Goal: Navigation & Orientation: Find specific page/section

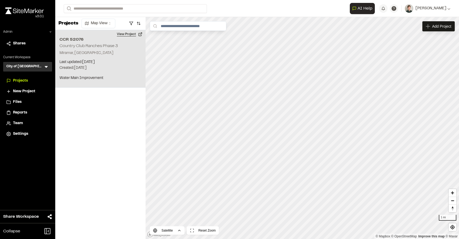
click at [124, 32] on button "View Project" at bounding box center [130, 34] width 32 height 9
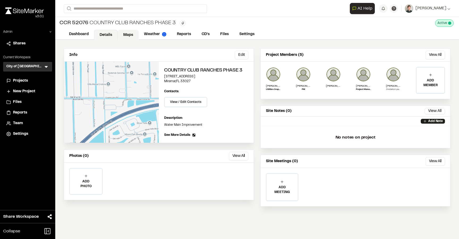
click at [127, 34] on link "Maps" at bounding box center [128, 35] width 21 height 10
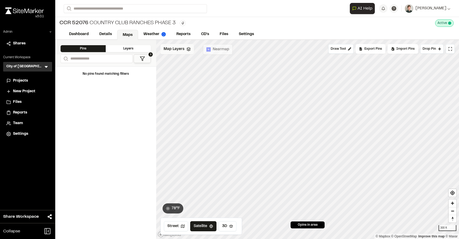
click at [171, 50] on span "Map Layers" at bounding box center [174, 49] width 21 height 6
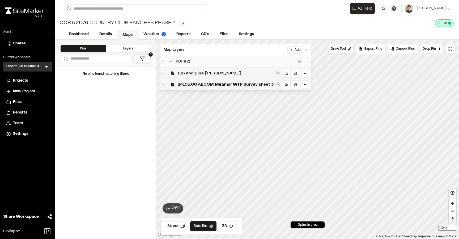
click at [178, 71] on span "136 and Blue Gill" at bounding box center [225, 73] width 96 height 6
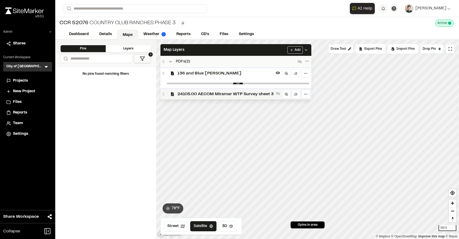
click at [181, 92] on span "24105.00 AECOM Miramar WTP Survey sheet 3" at bounding box center [225, 94] width 96 height 6
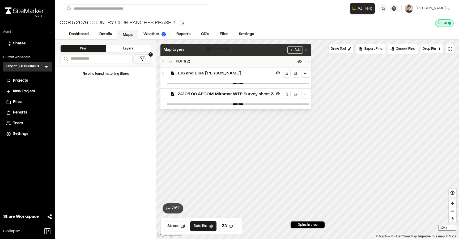
click at [205, 50] on div "Map Layers Add" at bounding box center [235, 50] width 151 height 12
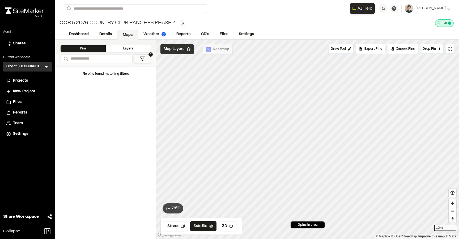
click at [170, 48] on span "Map Layers" at bounding box center [174, 49] width 21 height 6
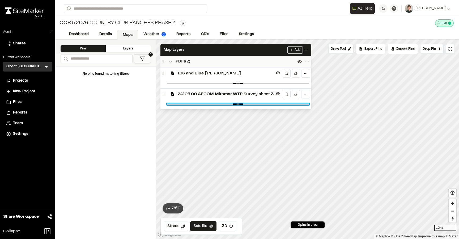
type input "*"
drag, startPoint x: 304, startPoint y: 104, endPoint x: 306, endPoint y: 121, distance: 17.1
click at [306, 105] on input "range" at bounding box center [238, 104] width 142 height 2
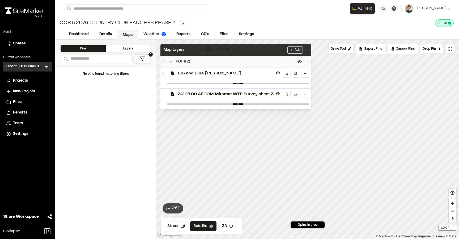
click at [242, 52] on div "Map Layers Add" at bounding box center [235, 50] width 151 height 12
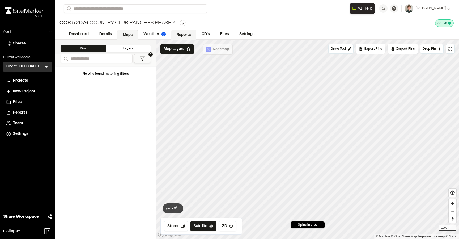
click at [180, 34] on link "Reports" at bounding box center [183, 35] width 25 height 10
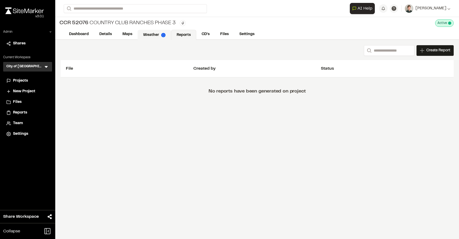
click at [160, 34] on link "Weather" at bounding box center [154, 35] width 33 height 10
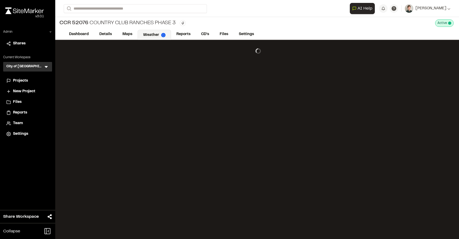
click at [26, 82] on span "Projects" at bounding box center [20, 81] width 15 height 6
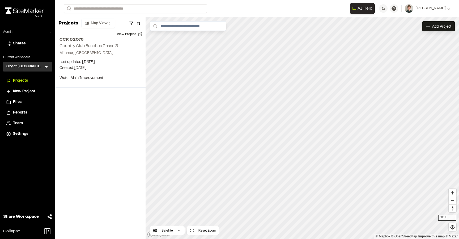
click at [264, 0] on html "**********" at bounding box center [229, 119] width 459 height 239
click at [46, 66] on icon at bounding box center [46, 67] width 3 height 2
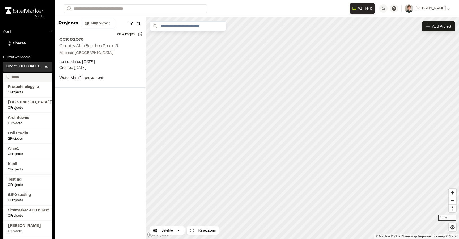
click at [32, 77] on input "text" at bounding box center [29, 77] width 40 height 9
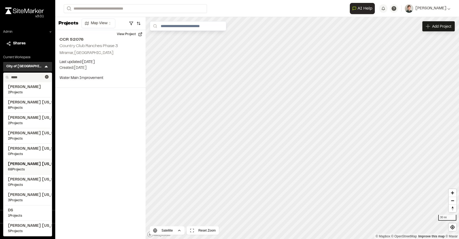
type input "*****"
click at [20, 169] on span "68 Projects" at bounding box center [27, 169] width 39 height 5
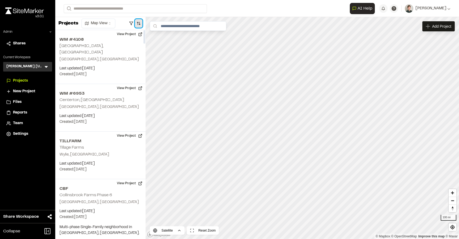
click at [139, 24] on button "button" at bounding box center [138, 23] width 7 height 9
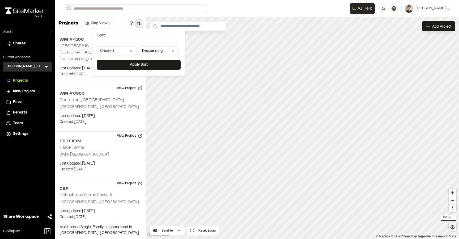
click at [118, 51] on html "Close sidebar v 3.0.1 Admin Shares Current Workspace Kimley Horn Texas KH Menu …" at bounding box center [229, 119] width 459 height 239
click at [132, 67] on button "Apply Sort" at bounding box center [139, 65] width 84 height 10
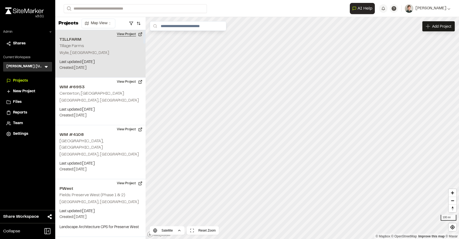
click at [129, 33] on button "View Project" at bounding box center [130, 34] width 32 height 9
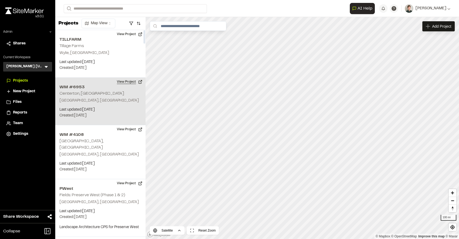
click at [121, 83] on button "View Project" at bounding box center [130, 82] width 32 height 9
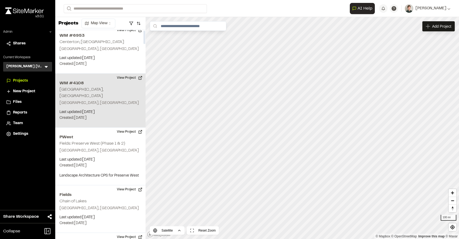
scroll to position [57, 0]
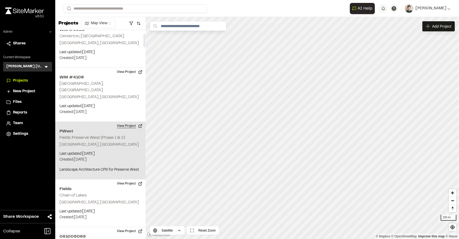
click at [125, 122] on button "View Project" at bounding box center [130, 126] width 32 height 9
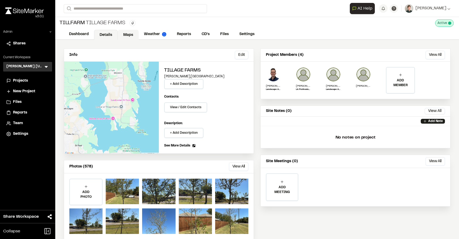
click at [125, 33] on link "Maps" at bounding box center [128, 35] width 21 height 10
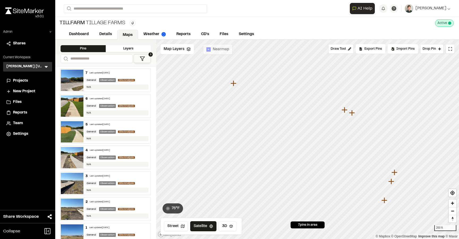
scroll to position [13, 0]
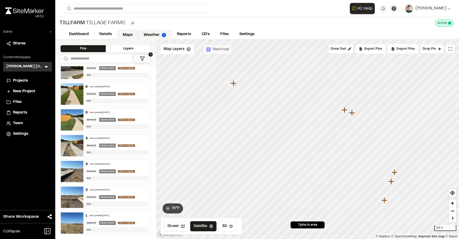
click at [151, 38] on link "Weather" at bounding box center [154, 35] width 33 height 10
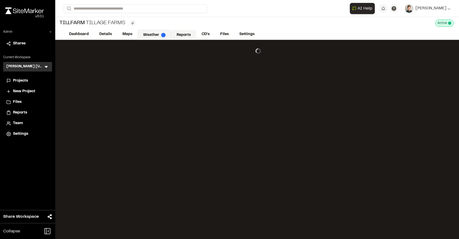
click at [186, 37] on link "Reports" at bounding box center [183, 35] width 25 height 10
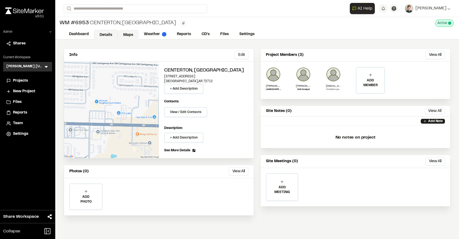
click at [132, 37] on link "Maps" at bounding box center [128, 35] width 21 height 10
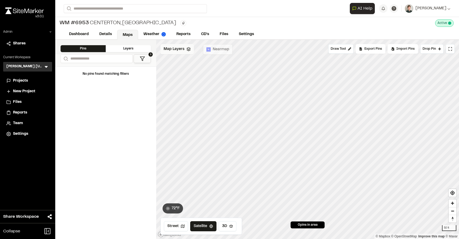
click at [177, 49] on span "Map Layers" at bounding box center [174, 49] width 21 height 6
click at [175, 49] on span "Map Layers" at bounding box center [174, 50] width 21 height 6
click at [144, 31] on link "Weather" at bounding box center [154, 35] width 33 height 10
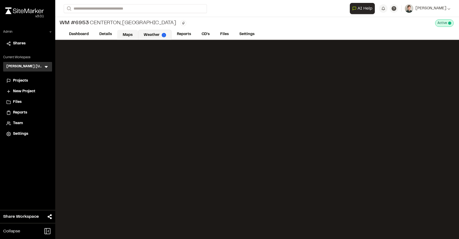
click at [128, 33] on link "Maps" at bounding box center [127, 35] width 21 height 10
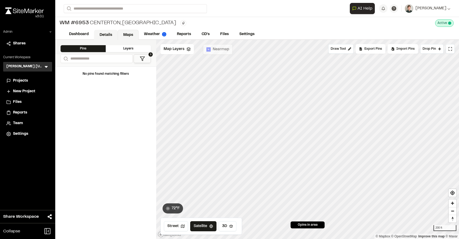
click at [105, 33] on link "Details" at bounding box center [106, 35] width 24 height 10
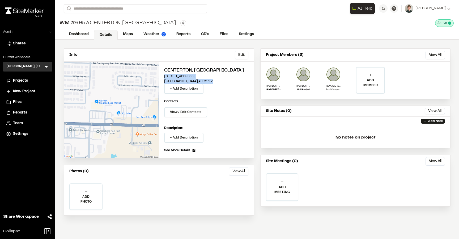
drag, startPoint x: 202, startPoint y: 82, endPoint x: 162, endPoint y: 74, distance: 41.2
click at [162, 74] on div "Centerton, AR 1800 East Centerton Boulevard Bentonville , AR 72712 + Add Descri…" at bounding box center [206, 110] width 95 height 96
copy div "1800 East Centerton Boulevard Bentonville , AR 72712"
click at [125, 35] on link "Maps" at bounding box center [128, 35] width 21 height 10
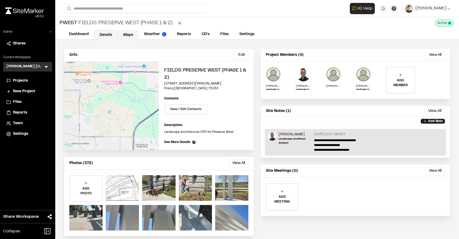
click at [127, 35] on link "Maps" at bounding box center [128, 35] width 21 height 10
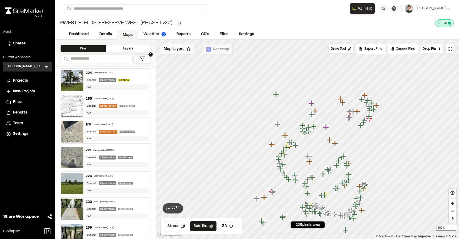
click at [180, 48] on span "Map Layers" at bounding box center [174, 49] width 21 height 6
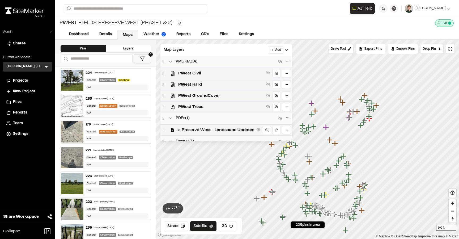
click at [188, 73] on span "PWest Civil" at bounding box center [221, 73] width 86 height 6
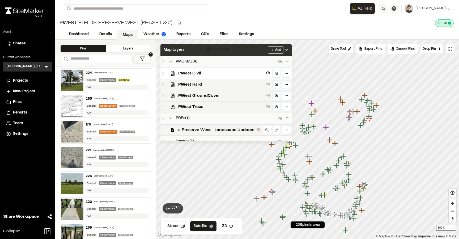
click at [198, 53] on div "Map Layers Add" at bounding box center [226, 50] width 132 height 12
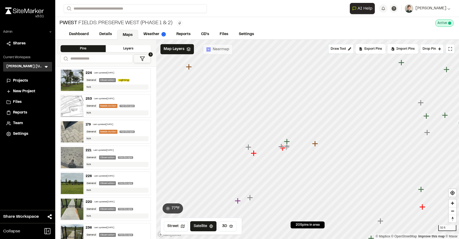
click at [255, 153] on icon "Map marker" at bounding box center [254, 153] width 6 height 6
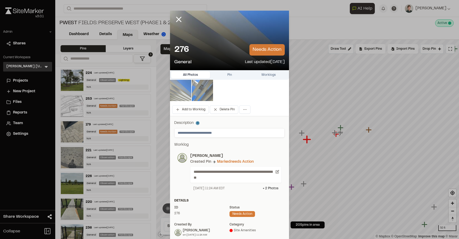
click at [179, 86] on img at bounding box center [180, 90] width 21 height 21
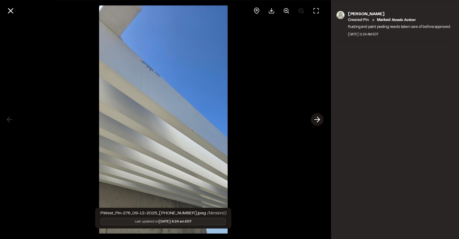
click at [318, 120] on line at bounding box center [317, 120] width 5 height 0
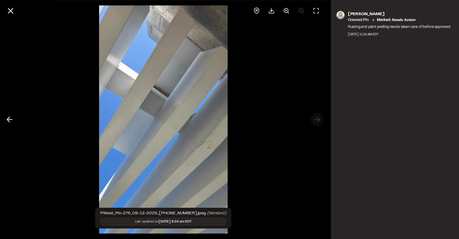
click at [318, 119] on div at bounding box center [163, 119] width 327 height 239
click at [11, 9] on icon at bounding box center [10, 10] width 9 height 9
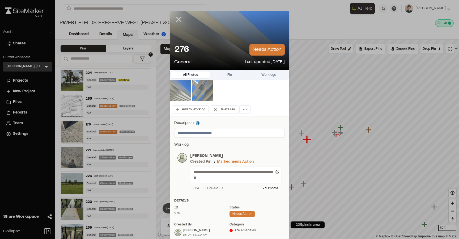
click at [177, 17] on icon at bounding box center [178, 19] width 9 height 9
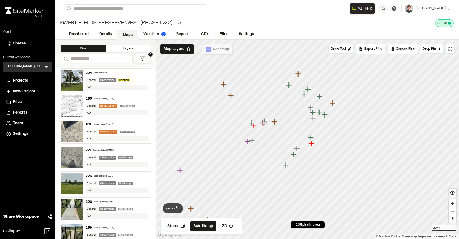
drag, startPoint x: 228, startPoint y: 123, endPoint x: 261, endPoint y: 134, distance: 34.9
click at [257, 129] on icon "Map marker" at bounding box center [253, 125] width 7 height 7
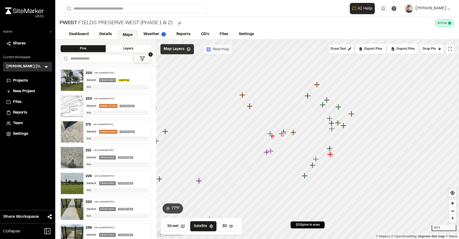
click at [179, 48] on span "Map Layers" at bounding box center [174, 49] width 21 height 6
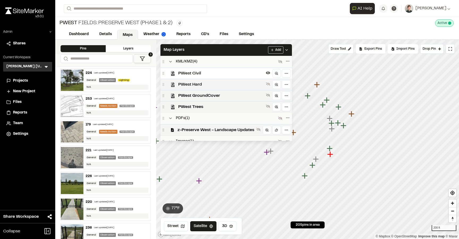
click at [188, 82] on span "PWest Hard" at bounding box center [221, 84] width 86 height 6
click at [191, 97] on span "PWest GroundCover" at bounding box center [221, 95] width 86 height 6
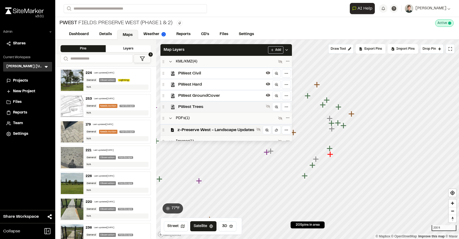
click at [190, 105] on span "PWest Trees" at bounding box center [221, 107] width 86 height 6
click at [189, 128] on span "z-Preserve West - Landscape Updates" at bounding box center [215, 130] width 77 height 6
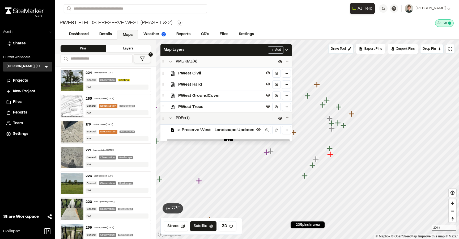
scroll to position [27, 0]
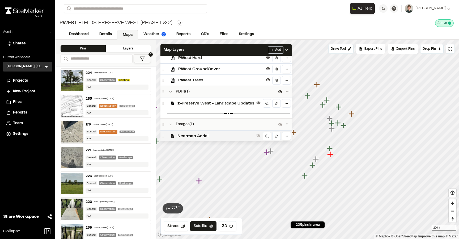
click at [193, 132] on div "Nearmap Aerial" at bounding box center [226, 135] width 132 height 11
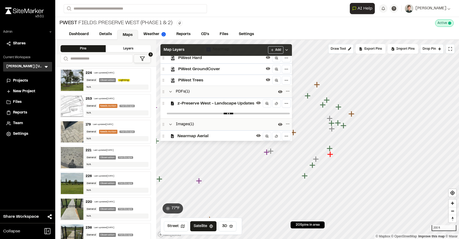
click at [202, 53] on div "Map Layers Add" at bounding box center [226, 50] width 132 height 12
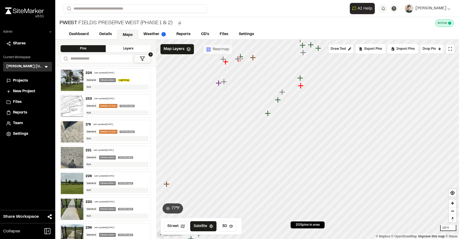
drag, startPoint x: 239, startPoint y: 131, endPoint x: 318, endPoint y: 44, distance: 117.8
click at [307, 44] on icon "Map marker" at bounding box center [303, 45] width 7 height 7
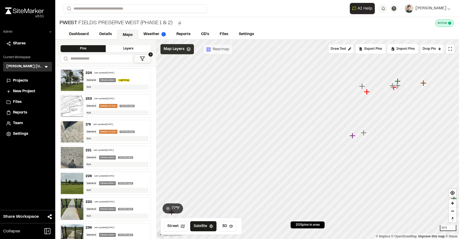
click at [176, 48] on span "Map Layers" at bounding box center [174, 49] width 21 height 6
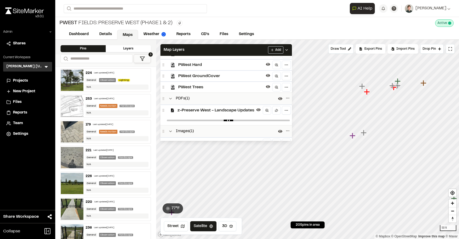
scroll to position [36, 0]
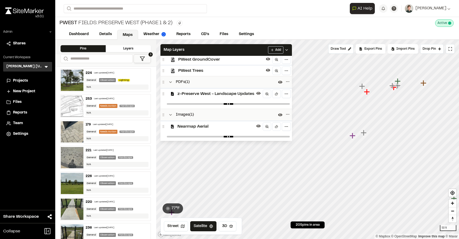
click at [239, 126] on span "Nearmap Aerial" at bounding box center [215, 126] width 77 height 6
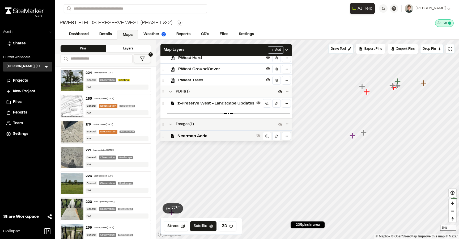
scroll to position [4, 0]
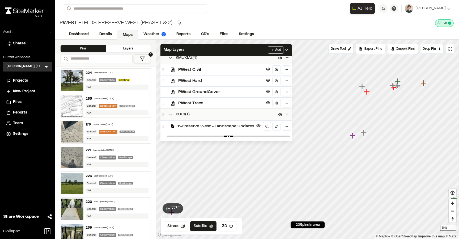
click at [239, 126] on div "KML/KMZ ( 4 ) PWest Civil PWest Hard PWest GroundCover PWest Trees PDFs ( 1 ) z…" at bounding box center [226, 98] width 132 height 85
click at [284, 137] on div at bounding box center [228, 137] width 127 height 10
drag, startPoint x: 285, startPoint y: 135, endPoint x: 244, endPoint y: 126, distance: 41.6
type input "****"
click at [244, 135] on input "range" at bounding box center [228, 136] width 123 height 2
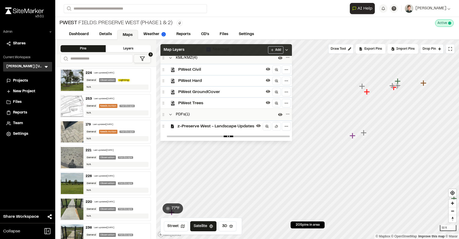
click at [218, 54] on div "Map Layers Add" at bounding box center [226, 50] width 132 height 12
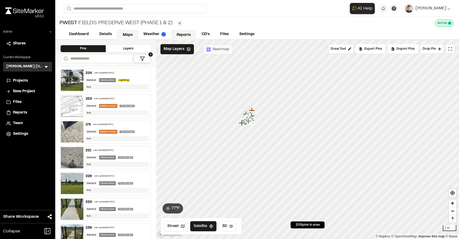
click at [191, 31] on link "Reports" at bounding box center [183, 35] width 25 height 10
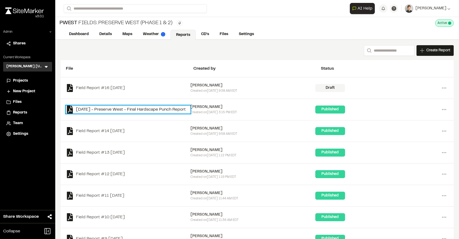
click at [126, 111] on link "2025-09-18 - Preserve West - Final Hardscape Punch Report" at bounding box center [128, 109] width 125 height 8
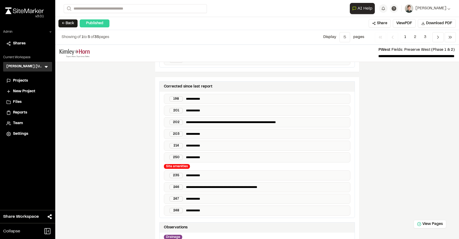
scroll to position [832, 0]
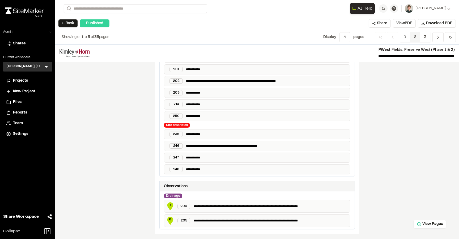
click at [417, 36] on span "2" at bounding box center [415, 37] width 10 height 10
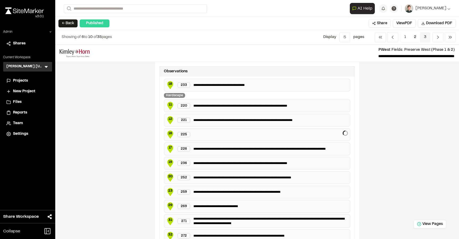
click at [423, 37] on span "3" at bounding box center [425, 37] width 10 height 10
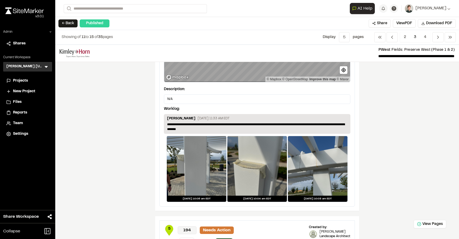
scroll to position [762, 0]
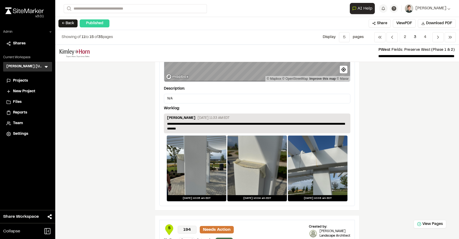
click at [196, 160] on div at bounding box center [197, 165] width 60 height 60
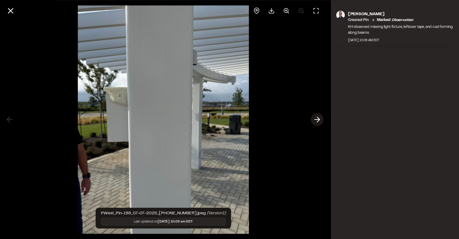
click at [319, 117] on icon at bounding box center [317, 119] width 9 height 9
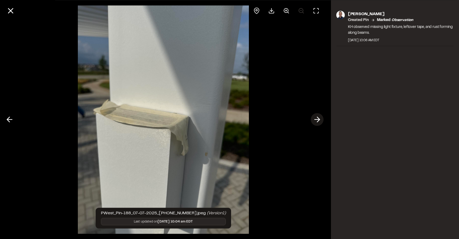
click at [319, 117] on icon at bounding box center [317, 119] width 9 height 9
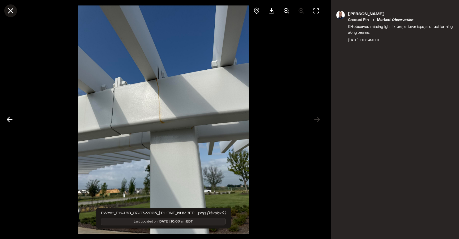
click at [10, 12] on icon at bounding box center [10, 10] width 9 height 9
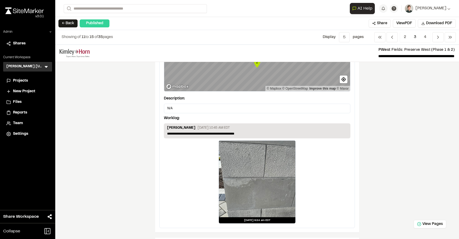
scroll to position [0, 0]
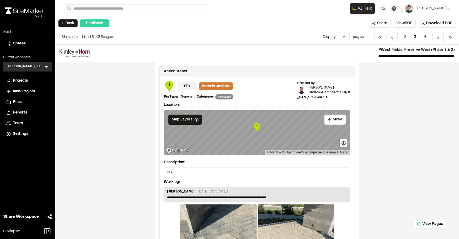
click at [21, 79] on span "Projects" at bounding box center [20, 81] width 15 height 6
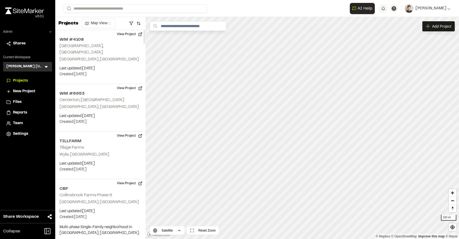
click at [47, 65] on icon at bounding box center [46, 66] width 5 height 5
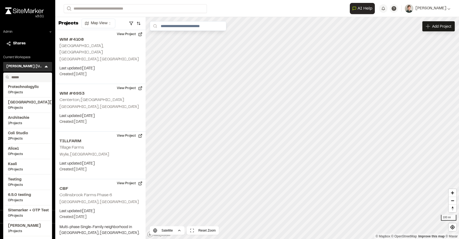
click at [31, 82] on input "text" at bounding box center [29, 77] width 40 height 9
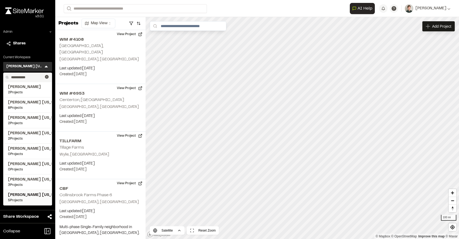
type input "**********"
click at [14, 195] on span "[PERSON_NAME] [US_STATE]" at bounding box center [27, 195] width 39 height 6
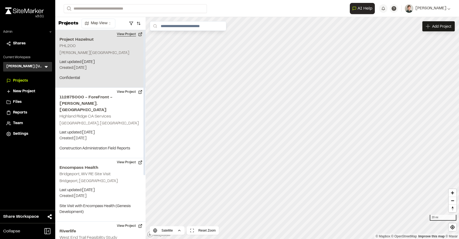
click at [129, 33] on button "View Project" at bounding box center [130, 34] width 32 height 9
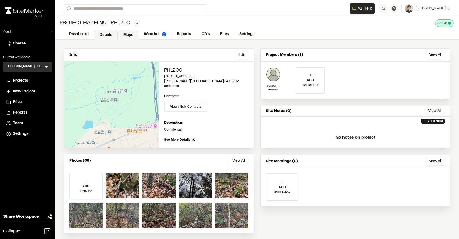
click at [123, 36] on link "Maps" at bounding box center [128, 35] width 21 height 10
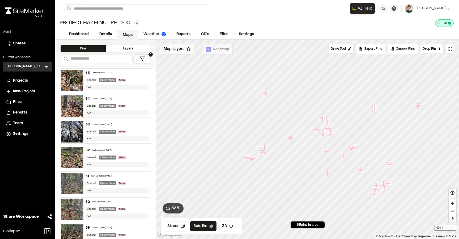
click at [187, 51] on div "Map Layers" at bounding box center [176, 49] width 33 height 10
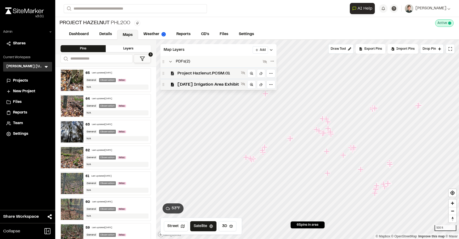
click at [185, 69] on div "Project Hazlenut.PCSM.01" at bounding box center [218, 72] width 116 height 11
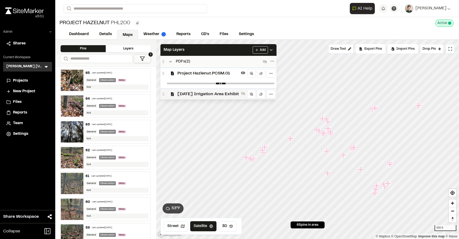
click at [189, 92] on span "[DATE] Irrigation Area Exhibit" at bounding box center [207, 94] width 61 height 6
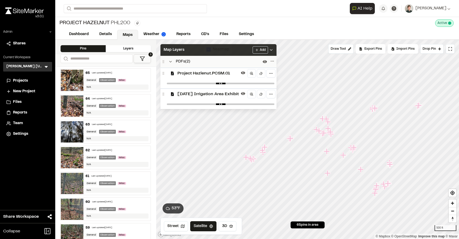
click at [204, 52] on div "Map Layers Add" at bounding box center [218, 50] width 116 height 12
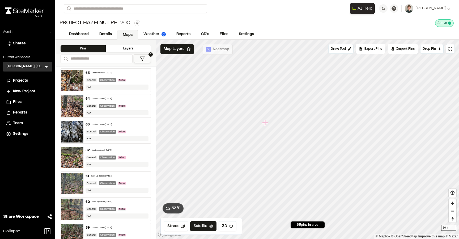
click at [266, 122] on icon "Map marker" at bounding box center [265, 123] width 6 height 6
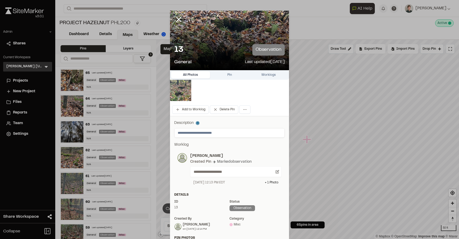
click at [180, 86] on img at bounding box center [180, 90] width 21 height 21
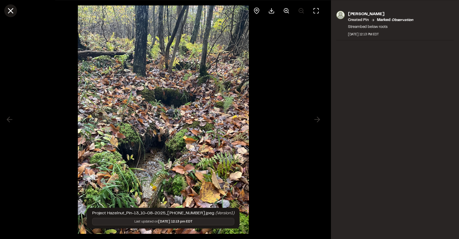
click at [10, 13] on icon at bounding box center [10, 10] width 9 height 9
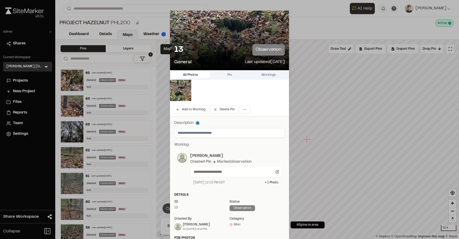
click at [178, 20] on line at bounding box center [179, 19] width 5 height 5
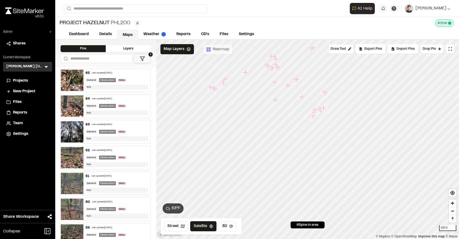
click at [139, 105] on div "General Observation Misc" at bounding box center [117, 105] width 63 height 5
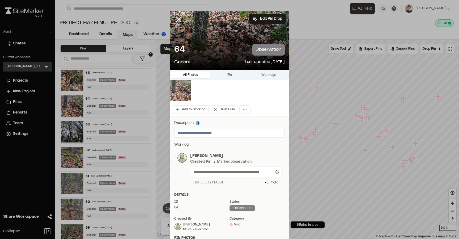
click at [183, 89] on img at bounding box center [180, 90] width 21 height 21
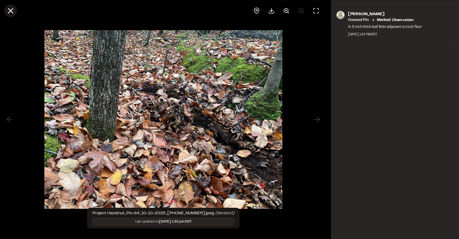
click at [15, 10] on button at bounding box center [10, 10] width 13 height 13
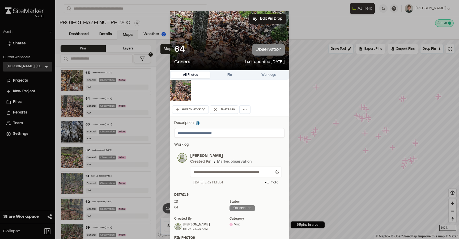
click at [181, 17] on line at bounding box center [179, 19] width 5 height 5
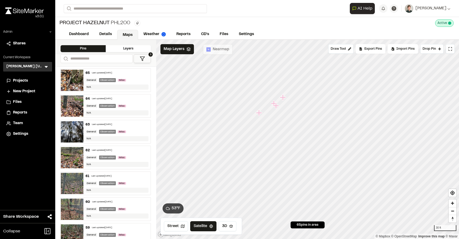
click at [284, 98] on icon "Map marker" at bounding box center [283, 97] width 7 height 7
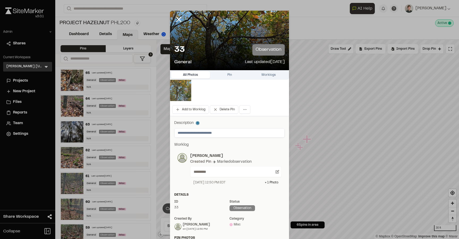
click at [187, 87] on img at bounding box center [180, 90] width 21 height 21
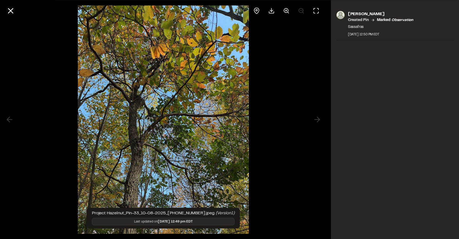
click at [316, 120] on div at bounding box center [163, 119] width 327 height 239
click at [13, 11] on icon at bounding box center [10, 10] width 9 height 9
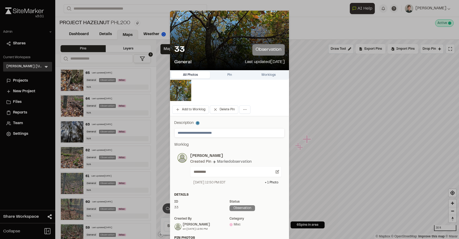
click at [179, 20] on icon at bounding box center [178, 19] width 9 height 9
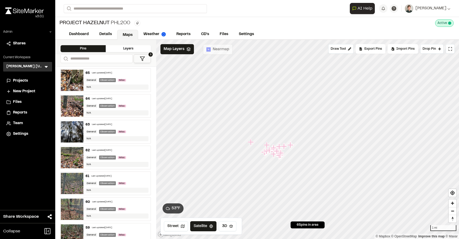
click at [250, 142] on icon "Map marker" at bounding box center [251, 142] width 6 height 6
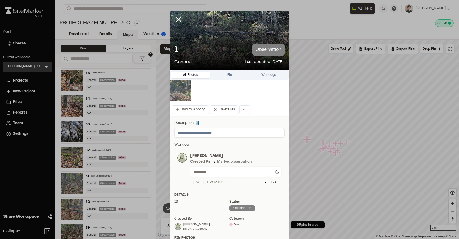
click at [185, 94] on img at bounding box center [180, 90] width 21 height 21
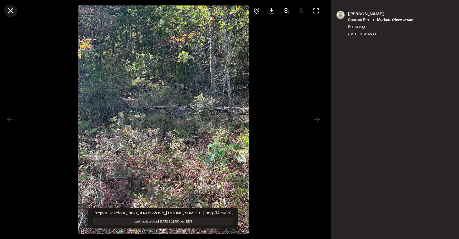
click at [11, 13] on icon at bounding box center [10, 10] width 9 height 9
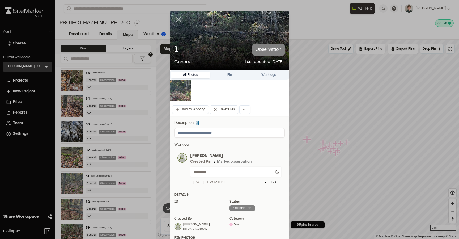
click at [177, 22] on icon at bounding box center [178, 19] width 9 height 9
